Goal: Find contact information: Find contact information

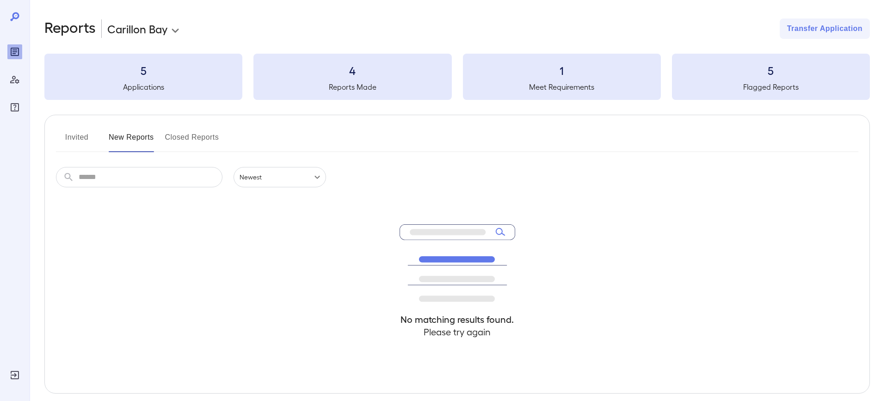
click at [70, 141] on button "Invited" at bounding box center [77, 141] width 42 height 22
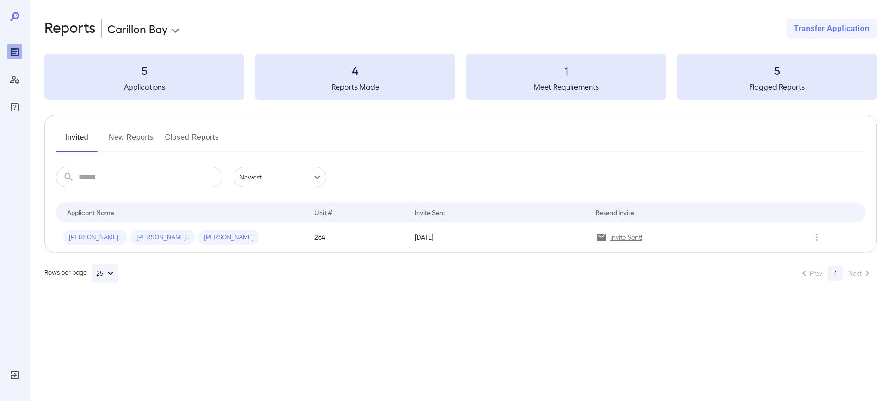
click at [137, 138] on button "New Reports" at bounding box center [131, 141] width 45 height 22
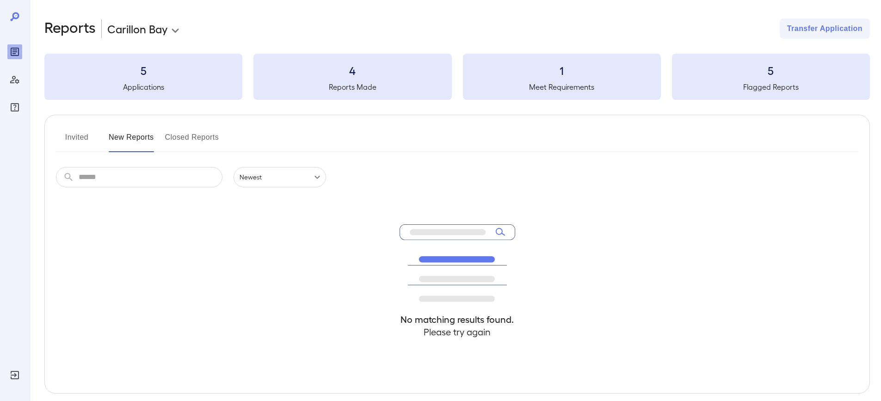
click at [137, 138] on button "New Reports" at bounding box center [131, 141] width 45 height 22
click at [173, 137] on button "Closed Reports" at bounding box center [192, 141] width 54 height 22
click at [68, 133] on button "Invited" at bounding box center [77, 141] width 42 height 22
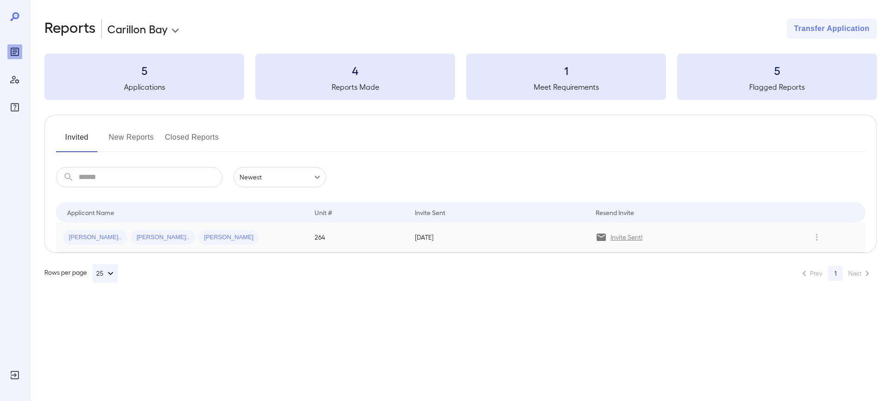
click at [77, 235] on span "[PERSON_NAME].." at bounding box center [95, 237] width 64 height 9
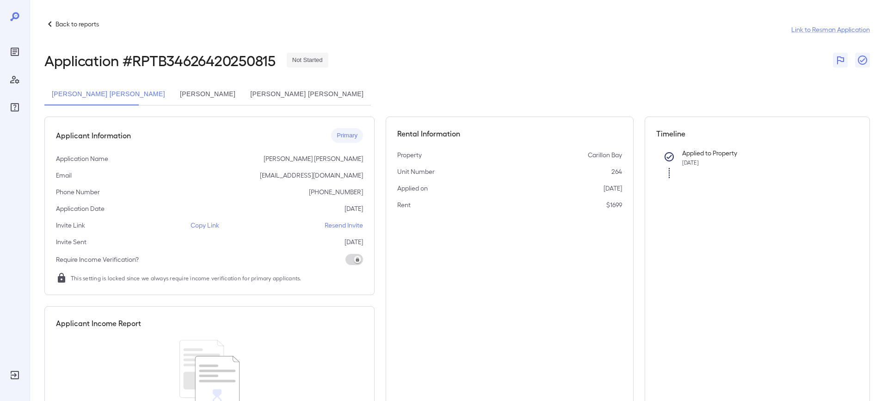
click at [346, 176] on p "[EMAIL_ADDRESS][DOMAIN_NAME]" at bounding box center [311, 175] width 103 height 9
copy p "[EMAIL_ADDRESS][DOMAIN_NAME]"
